Goal: Information Seeking & Learning: Compare options

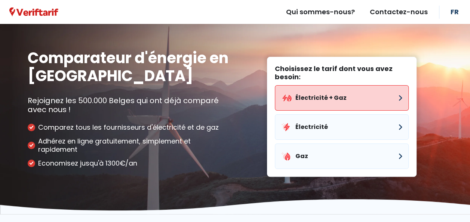
click at [309, 99] on button "Électricité + Gaz" at bounding box center [342, 97] width 134 height 25
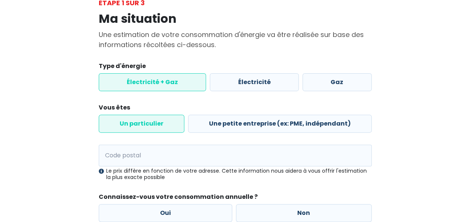
scroll to position [60, 0]
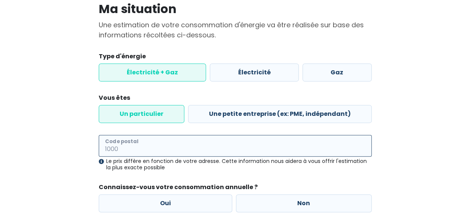
click at [133, 137] on input "Code postal" at bounding box center [235, 146] width 273 height 22
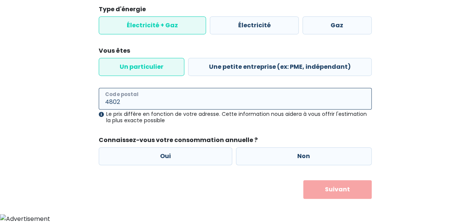
scroll to position [107, 0]
type input "4802"
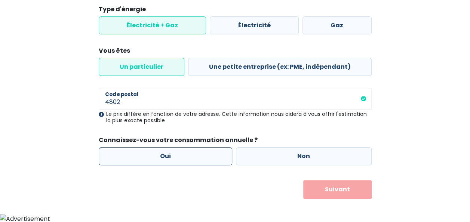
click at [176, 159] on label "Oui" at bounding box center [166, 156] width 134 height 18
click at [176, 159] on input "Oui" at bounding box center [166, 156] width 134 height 18
radio input "true"
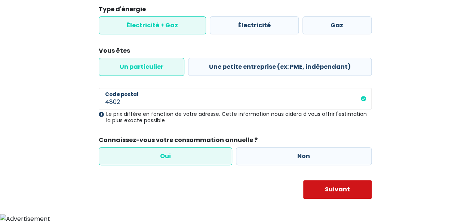
click at [333, 192] on button "Suivant" at bounding box center [337, 189] width 68 height 19
select select
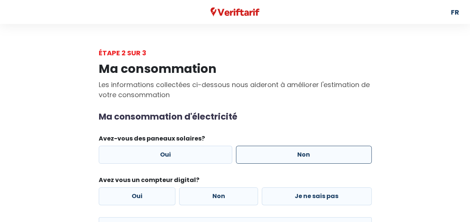
click at [296, 156] on label "Non" at bounding box center [304, 155] width 136 height 18
click at [296, 156] on input "Non" at bounding box center [304, 155] width 136 height 18
radio input "true"
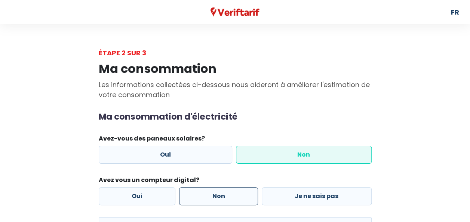
click at [223, 198] on label "Non" at bounding box center [218, 196] width 79 height 18
click at [223, 198] on input "Non" at bounding box center [218, 196] width 79 height 18
radio input "true"
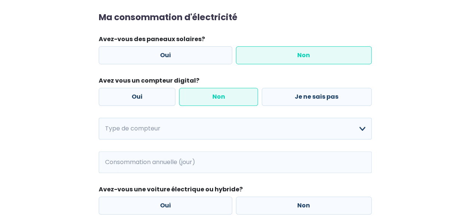
scroll to position [105, 0]
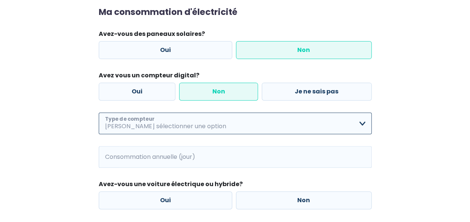
click at [361, 125] on select "Mono-horaire Bi-horaire Mono-horaire + exclusif nuit Bi-horaire + exclusif nuit…" at bounding box center [235, 123] width 273 height 22
select select "day_night_bi_hourly"
click at [99, 112] on select "Mono-horaire Bi-horaire Mono-horaire + exclusif nuit Bi-horaire + exclusif nuit…" at bounding box center [235, 123] width 273 height 22
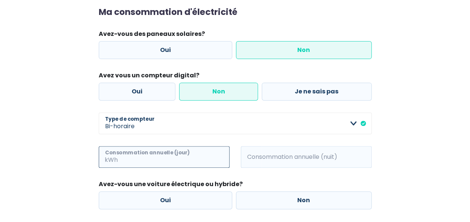
click at [123, 154] on input "Consommation annuelle (jour)" at bounding box center [174, 157] width 110 height 22
type input "1285"
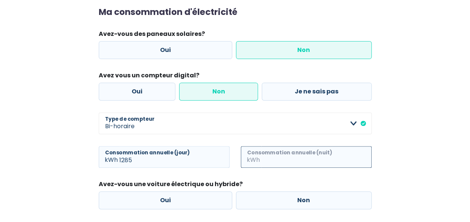
click at [261, 158] on input "Consommation annuelle (nuit)" at bounding box center [316, 157] width 110 height 22
type input "1151"
click at [420, 163] on div "Ma consommation Les informations collectées ci-dessous nous aideront à améliore…" at bounding box center [235, 126] width 426 height 346
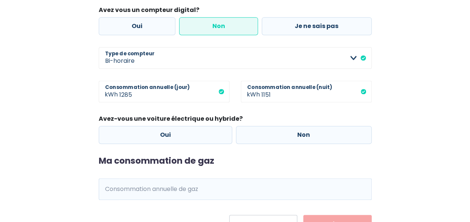
scroll to position [179, 0]
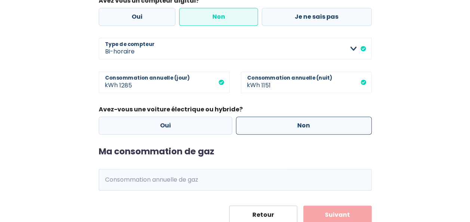
click at [311, 124] on label "Non" at bounding box center [304, 126] width 136 height 18
click at [311, 124] on input "Non" at bounding box center [304, 126] width 136 height 18
radio input "true"
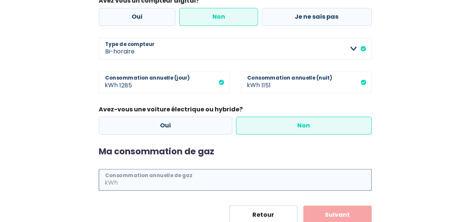
click at [188, 179] on input "Consommation annuelle de gaz" at bounding box center [245, 180] width 252 height 22
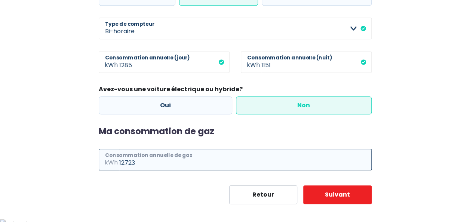
scroll to position [205, 0]
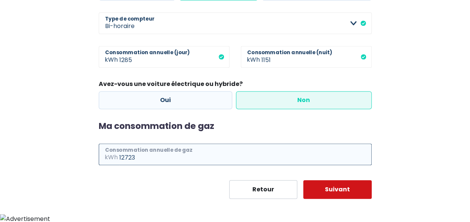
type input "12723"
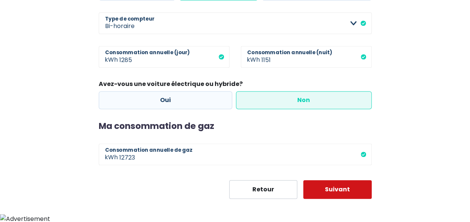
click at [342, 194] on button "Suivant" at bounding box center [337, 189] width 68 height 19
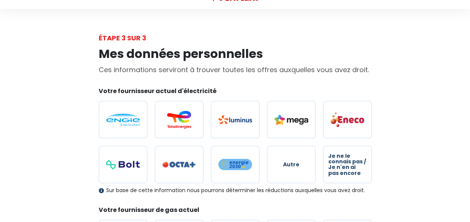
scroll to position [30, 0]
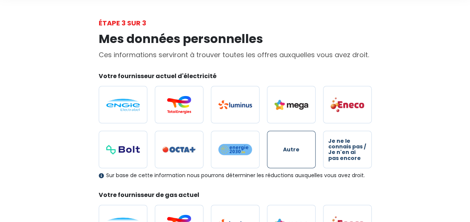
click at [286, 153] on label "Autre" at bounding box center [291, 149] width 49 height 37
click at [286, 153] on input "Autre" at bounding box center [291, 149] width 49 height 37
radio input "true"
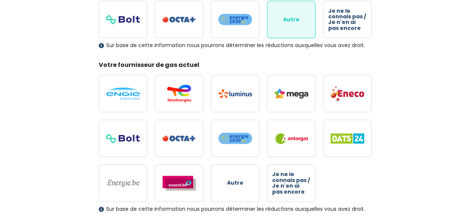
scroll to position [164, 0]
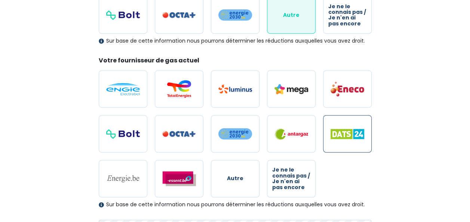
click at [347, 133] on img at bounding box center [347, 134] width 34 height 10
click at [347, 133] on input "radio" at bounding box center [347, 133] width 49 height 37
radio input "true"
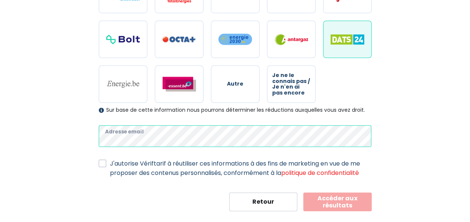
scroll to position [270, 0]
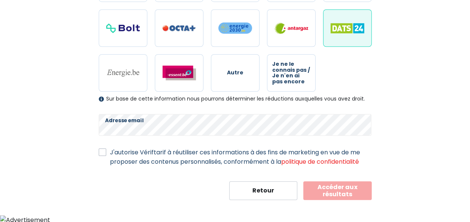
click at [110, 150] on label "J'autorise Vériftarif à réutiliser ces informations à des fins de marketing en …" at bounding box center [241, 157] width 262 height 19
click at [105, 150] on input "J'autorise Vériftarif à réutiliser ces informations à des fins de marketing en …" at bounding box center [102, 151] width 7 height 7
checkbox input "true"
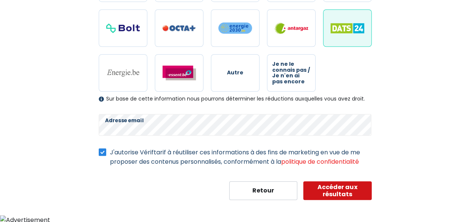
click at [342, 194] on button "Accéder aux résultats" at bounding box center [337, 190] width 68 height 19
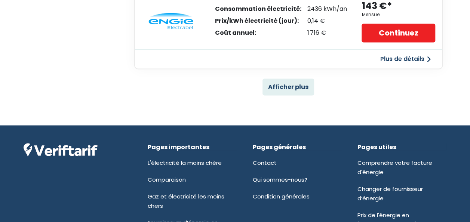
scroll to position [635, 0]
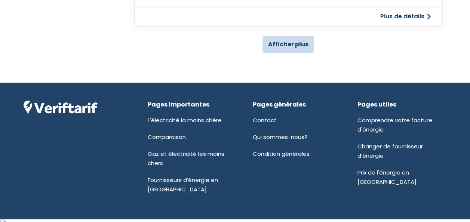
click at [297, 46] on button "Afficher plus" at bounding box center [288, 44] width 52 height 17
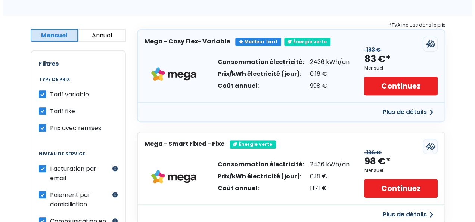
scroll to position [132, 0]
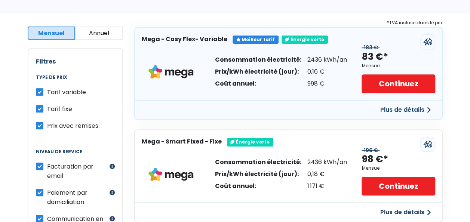
click at [412, 109] on button "Plus de détails" at bounding box center [405, 109] width 59 height 13
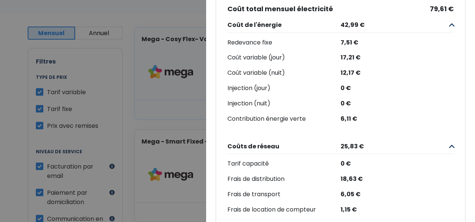
scroll to position [0, 0]
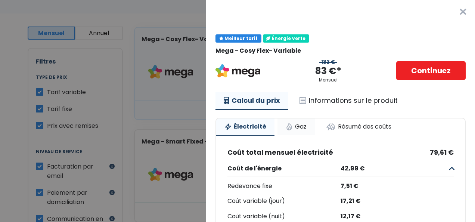
click at [292, 125] on link "Gaz" at bounding box center [296, 126] width 37 height 16
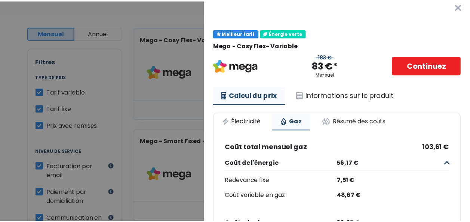
scroll to position [3, 0]
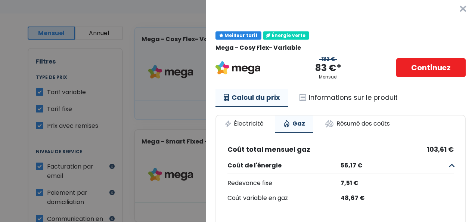
click at [454, 7] on button "×" at bounding box center [463, 9] width 24 height 24
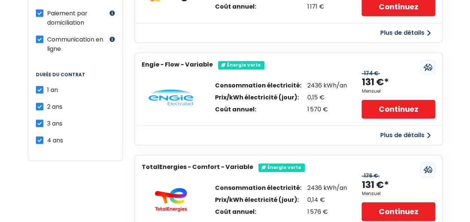
scroll to position [321, 0]
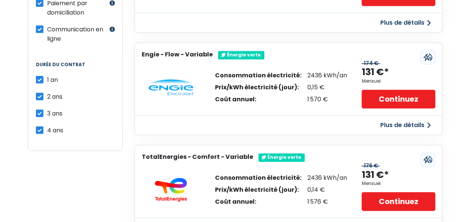
click at [47, 126] on label "4 ans" at bounding box center [55, 130] width 16 height 9
click at [39, 126] on input "4 ans" at bounding box center [39, 129] width 7 height 7
checkbox input "false"
click at [47, 109] on label "3 ans" at bounding box center [54, 113] width 15 height 9
click at [39, 109] on input "3 ans" at bounding box center [39, 112] width 7 height 7
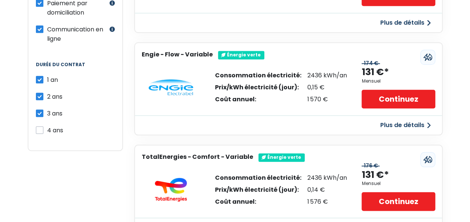
checkbox input "false"
click at [47, 92] on label "2 ans" at bounding box center [54, 96] width 15 height 9
click at [39, 92] on input "2 ans" at bounding box center [39, 95] width 7 height 7
checkbox input "false"
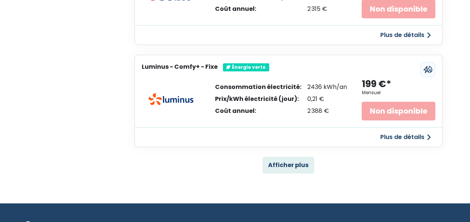
scroll to position [1534, 0]
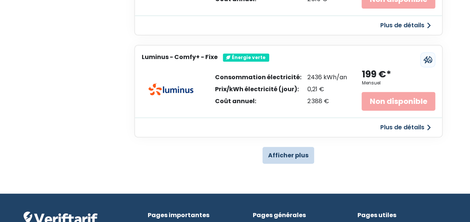
click at [293, 155] on button "Afficher plus" at bounding box center [288, 155] width 52 height 17
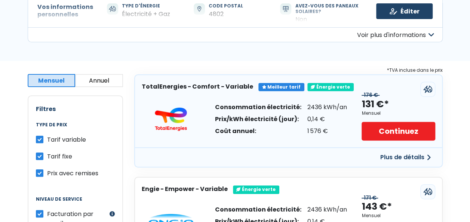
scroll to position [114, 0]
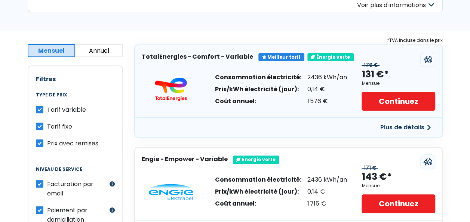
click at [47, 125] on label "Tarif fixe" at bounding box center [59, 126] width 25 height 9
click at [39, 125] on input "Tarif fixe" at bounding box center [39, 125] width 7 height 7
checkbox input "false"
click at [96, 50] on button "Annuel" at bounding box center [99, 50] width 48 height 13
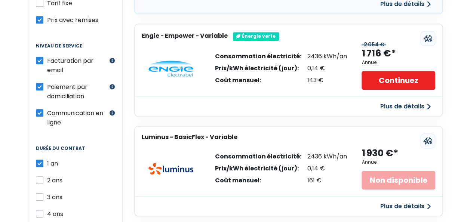
scroll to position [249, 0]
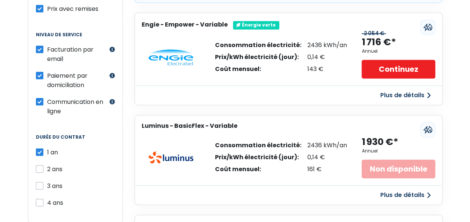
click at [47, 164] on label "2 ans" at bounding box center [54, 168] width 15 height 9
click at [39, 164] on input "2 ans" at bounding box center [39, 167] width 7 height 7
checkbox input "true"
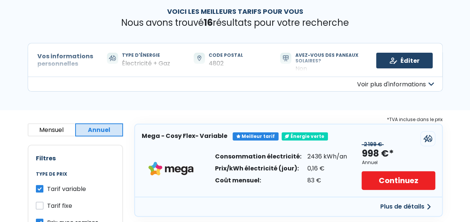
scroll to position [35, 0]
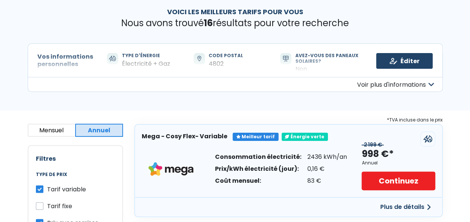
click at [421, 83] on button "Voir plus d'informations" at bounding box center [235, 84] width 415 height 15
